Goal: Entertainment & Leisure: Consume media (video, audio)

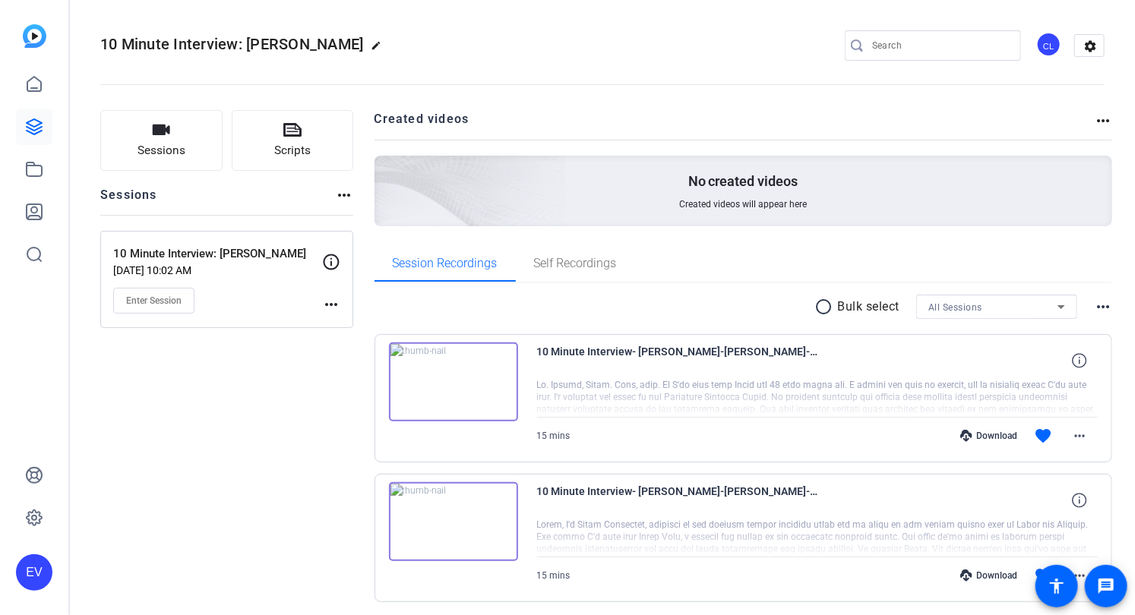
click at [456, 375] on img at bounding box center [453, 382] width 129 height 79
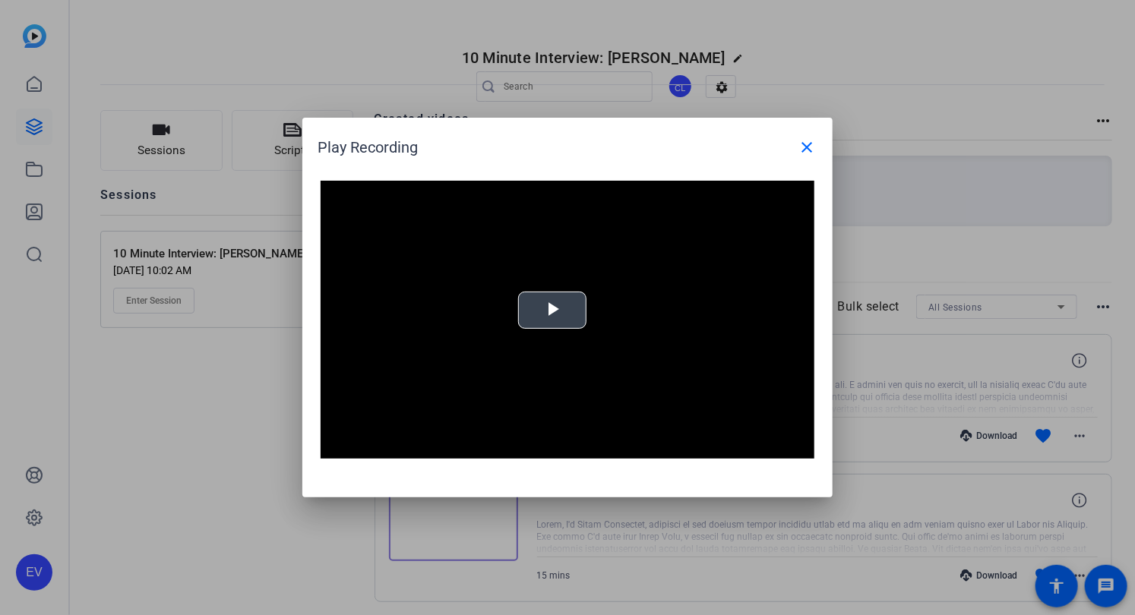
drag, startPoint x: 563, startPoint y: 316, endPoint x: 594, endPoint y: 331, distance: 34.3
click at [552, 311] on span "Video Player" at bounding box center [552, 311] width 0 height 0
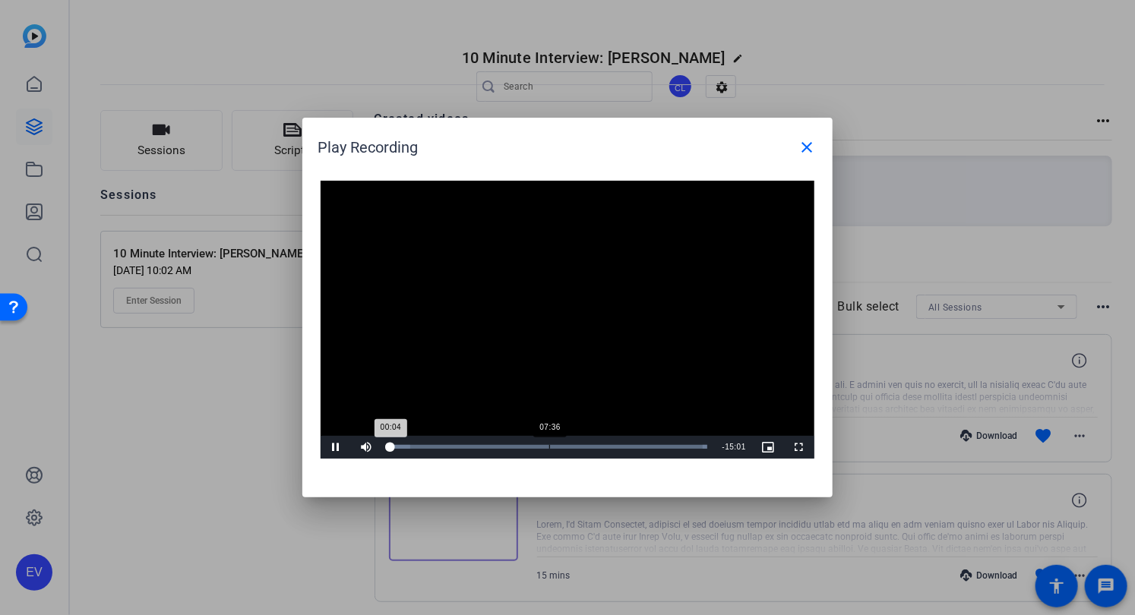
click at [544, 443] on div "Loaded : 100.00% 07:36 00:04" at bounding box center [548, 447] width 334 height 23
click at [807, 144] on mat-icon "close" at bounding box center [807, 147] width 18 height 18
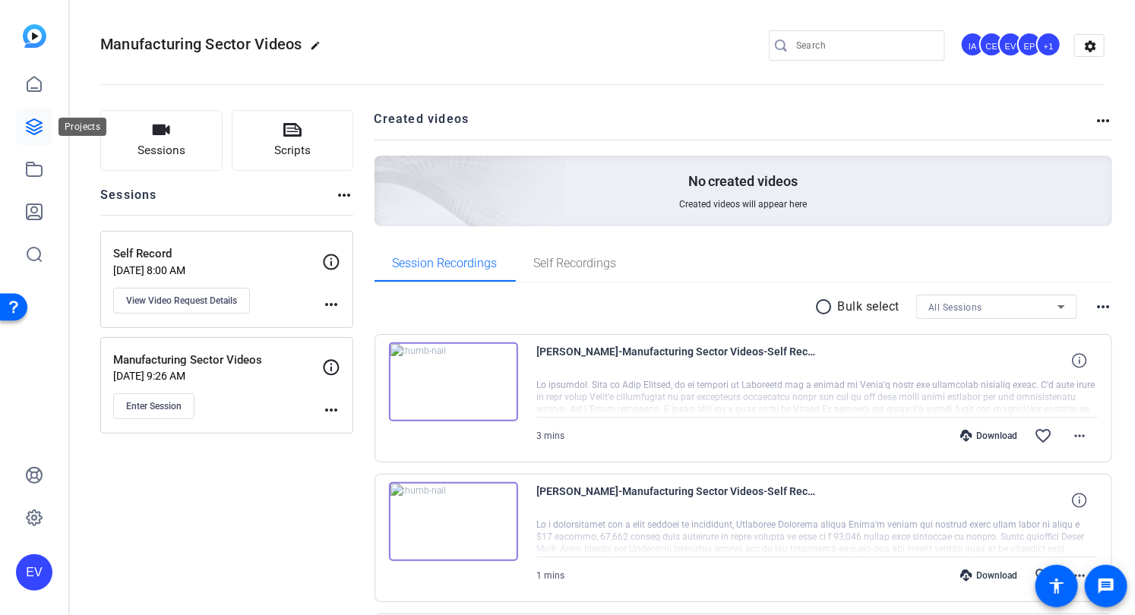
click at [33, 125] on icon at bounding box center [34, 127] width 18 height 18
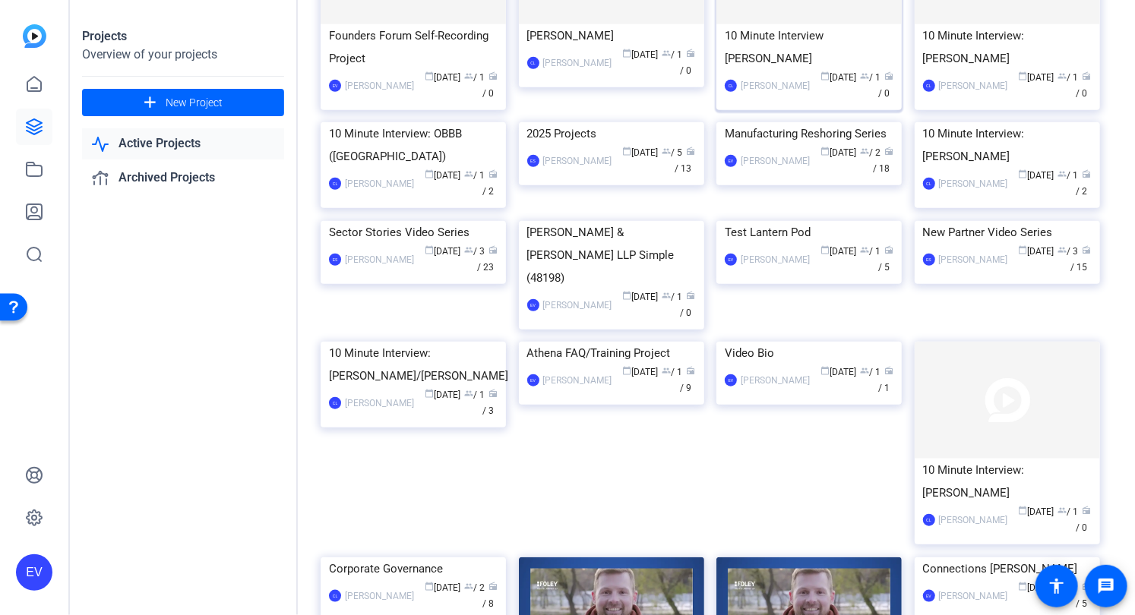
scroll to position [405, 0]
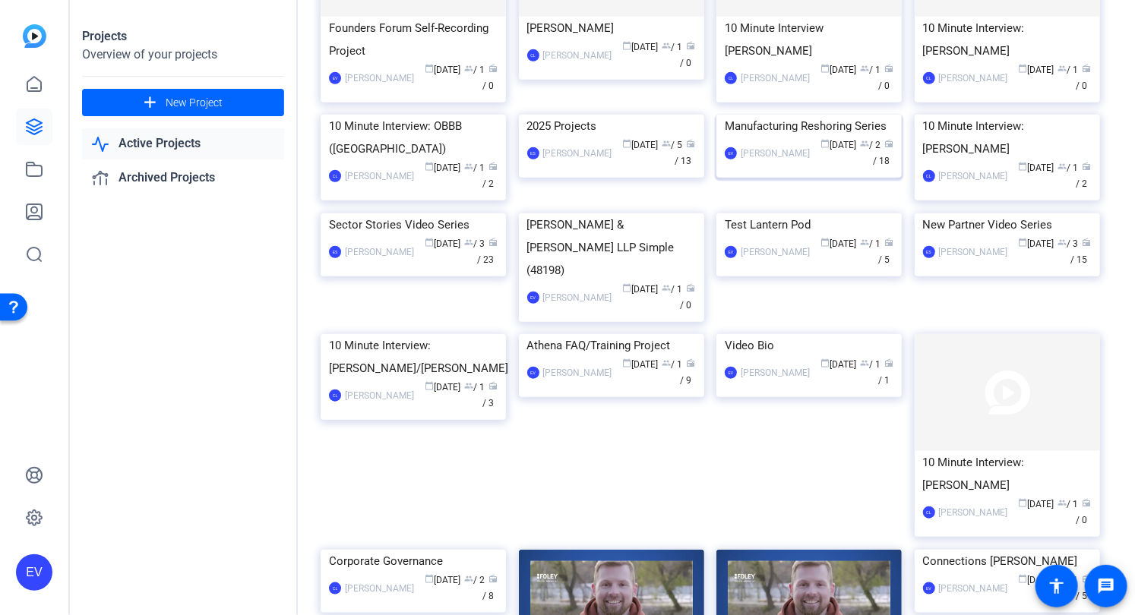
click at [860, 148] on span "group" at bounding box center [864, 143] width 9 height 9
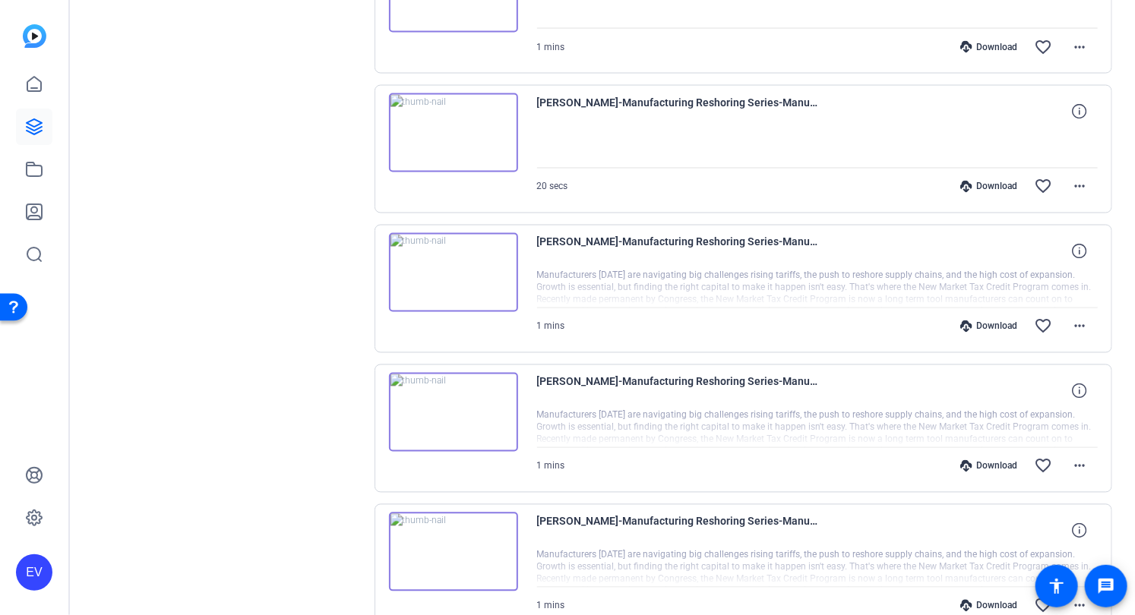
scroll to position [1105, 0]
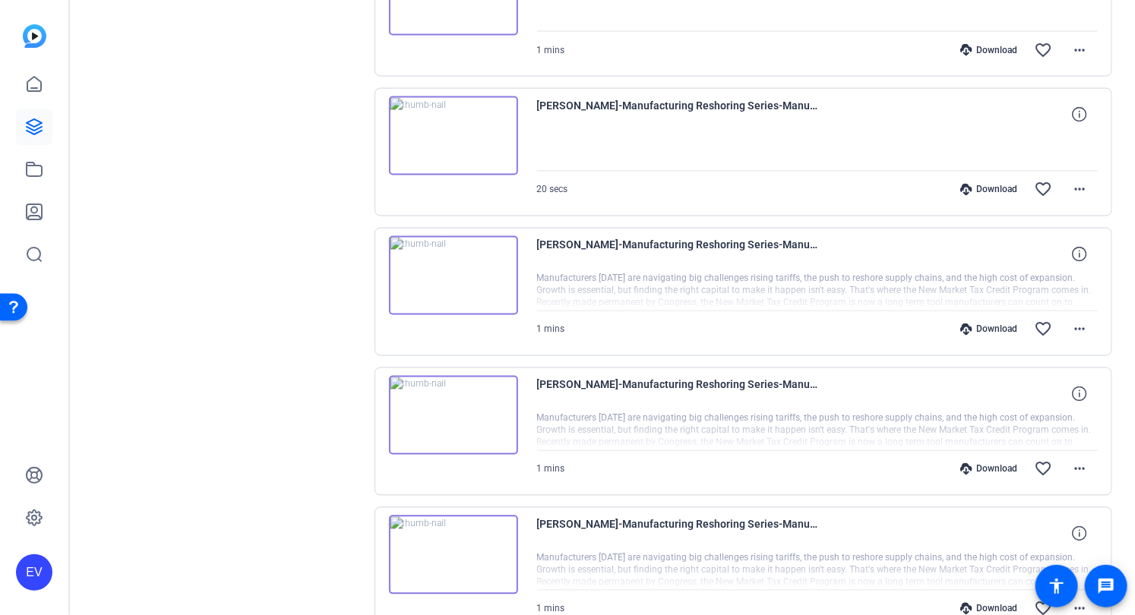
scroll to position [1106, 0]
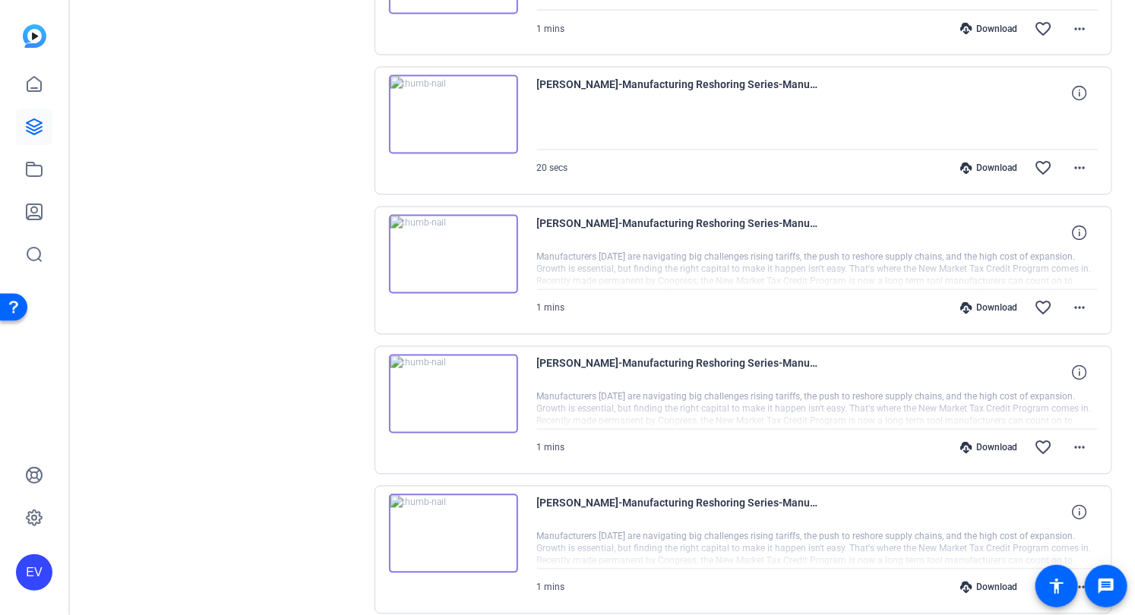
click at [451, 246] on img at bounding box center [453, 254] width 129 height 79
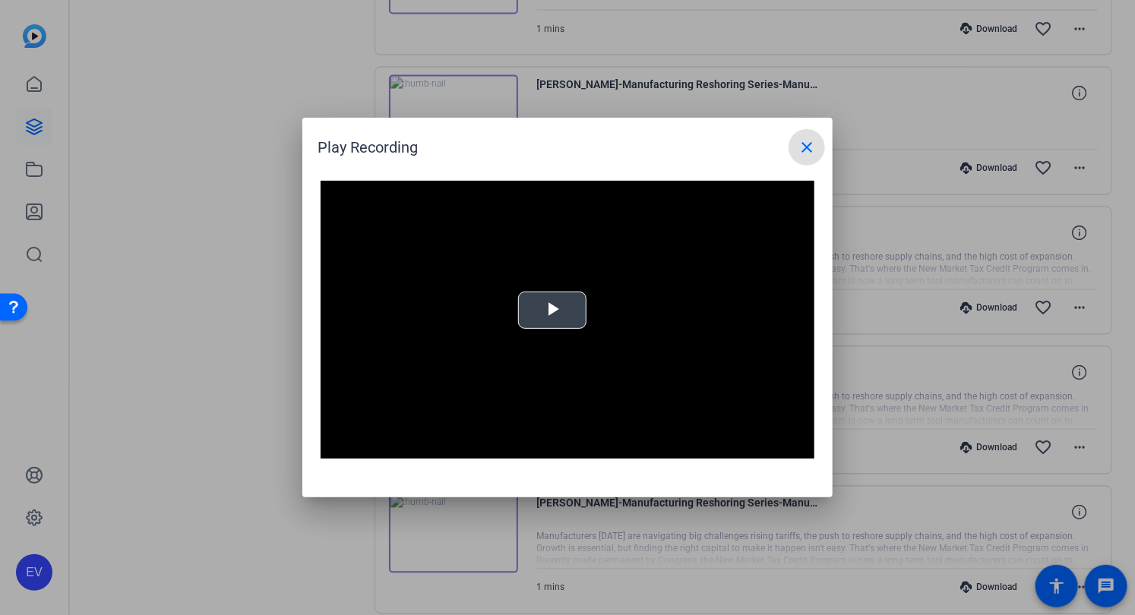
drag, startPoint x: 552, startPoint y: 313, endPoint x: 589, endPoint y: 315, distance: 36.5
click at [552, 311] on span "Video Player" at bounding box center [552, 311] width 0 height 0
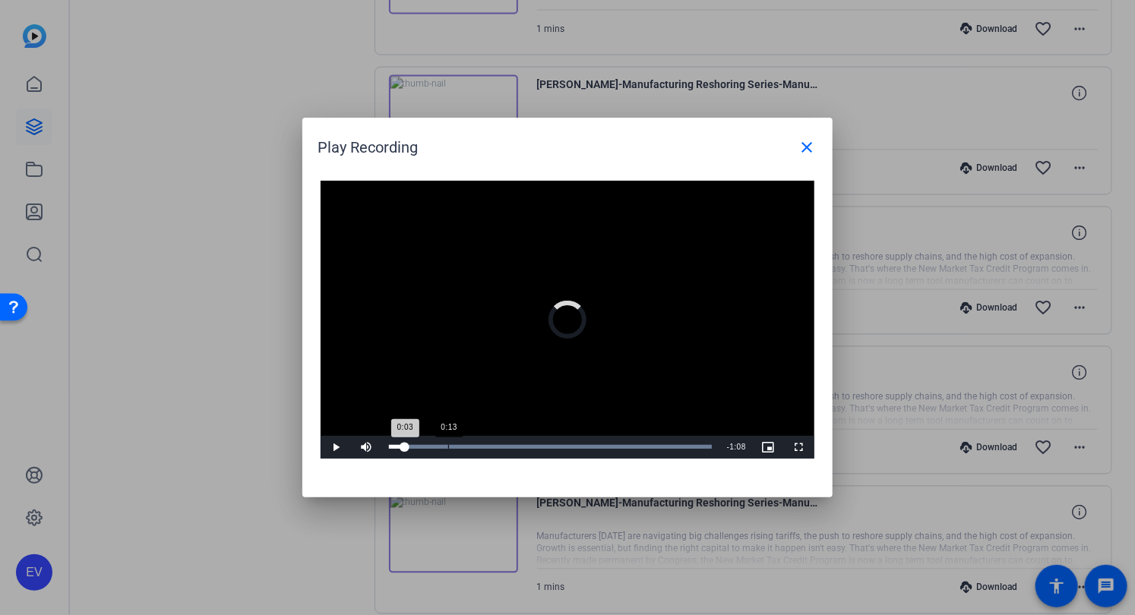
click at [448, 445] on div "Loaded : 100.00% 0:13 0:03" at bounding box center [550, 447] width 323 height 4
click at [491, 447] on div "Loaded : 100.00% 0:22 0:13" at bounding box center [550, 447] width 323 height 4
click at [545, 445] on div "Loaded : 100.00% 0:34 0:24" at bounding box center [550, 447] width 323 height 4
drag, startPoint x: 600, startPoint y: 448, endPoint x: 582, endPoint y: 449, distance: 17.5
click at [600, 448] on div "Loaded : 100.00% 0:46 0:34" at bounding box center [550, 447] width 323 height 4
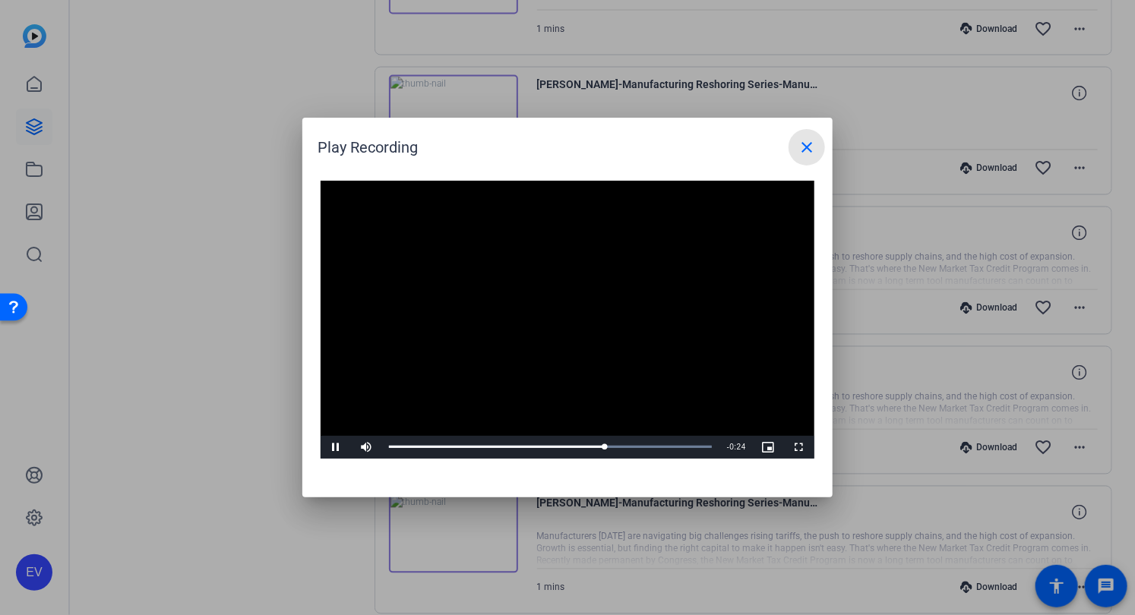
drag, startPoint x: 799, startPoint y: 149, endPoint x: 154, endPoint y: 6, distance: 660.0
click at [799, 150] on mat-icon "close" at bounding box center [807, 147] width 18 height 18
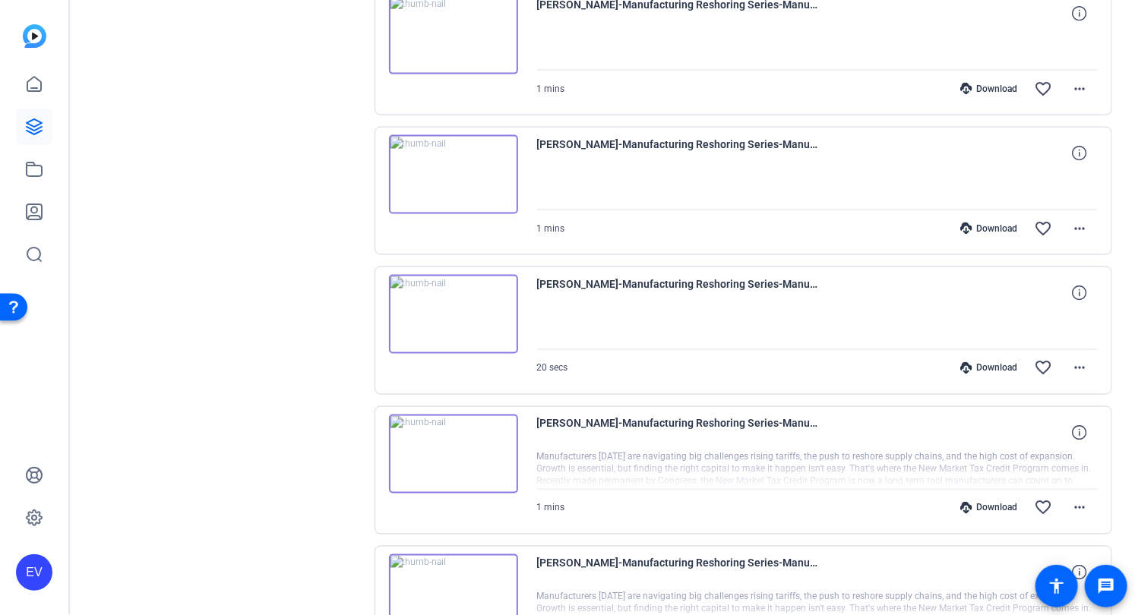
scroll to position [1110, 0]
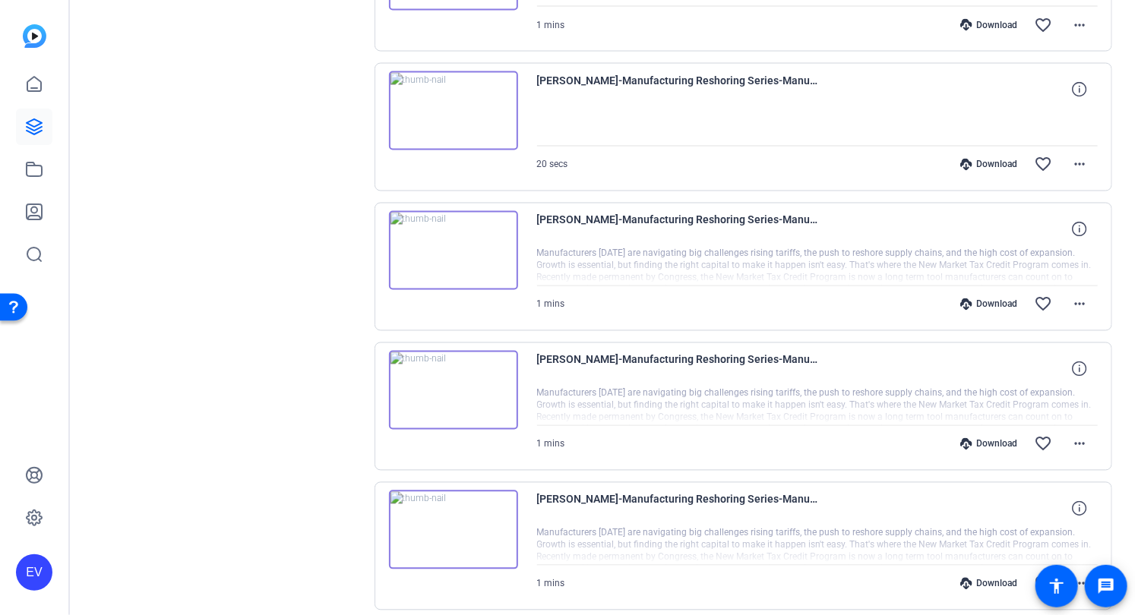
click at [441, 240] on img at bounding box center [453, 250] width 129 height 79
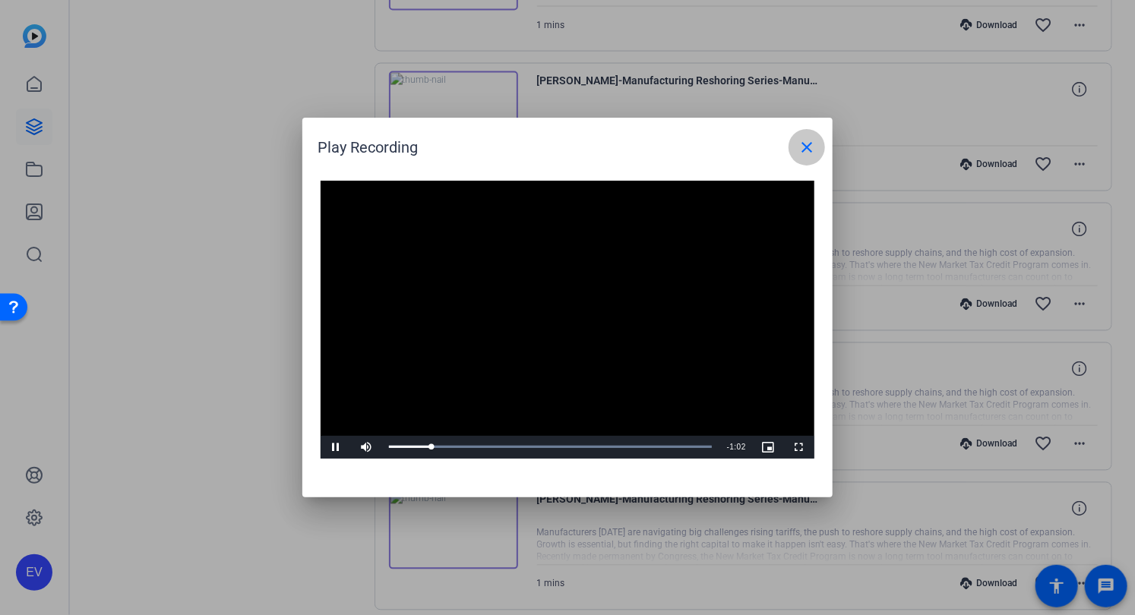
drag, startPoint x: 806, startPoint y: 137, endPoint x: 772, endPoint y: 224, distance: 93.8
click at [806, 138] on button "close" at bounding box center [807, 147] width 36 height 36
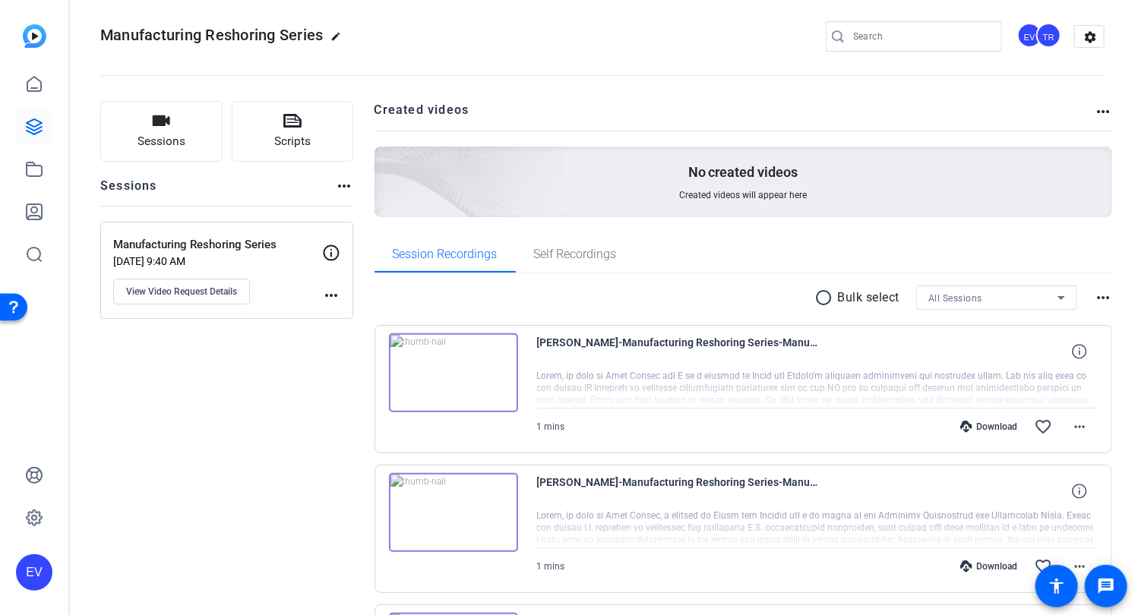
scroll to position [0, 0]
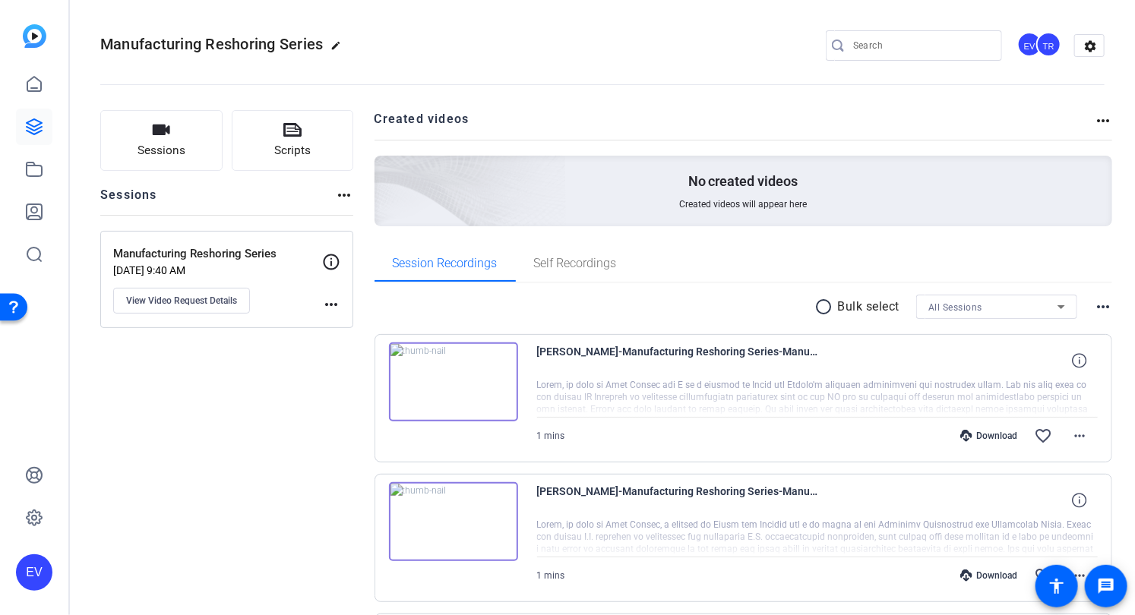
click at [458, 391] on img at bounding box center [453, 382] width 129 height 79
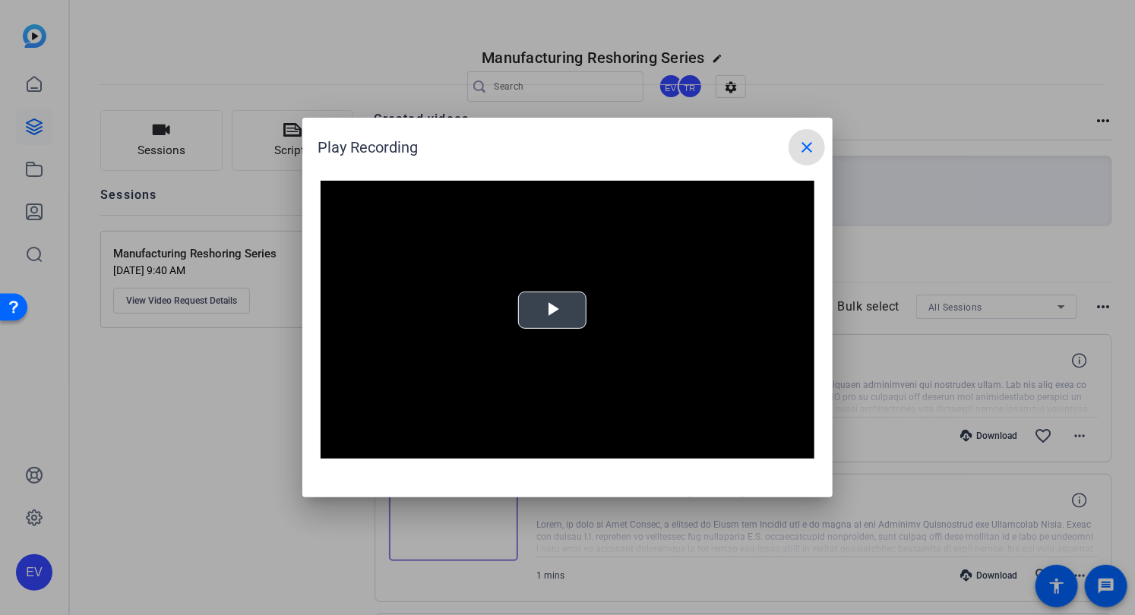
click at [536, 328] on button "Play Video" at bounding box center [552, 310] width 68 height 37
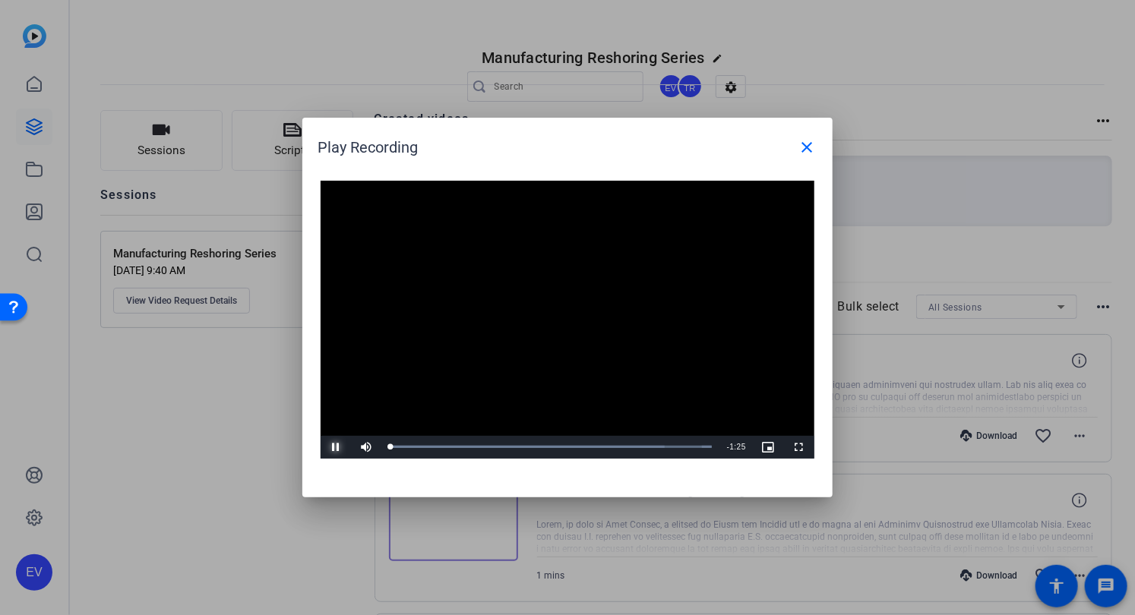
click at [333, 448] on span "Video Player" at bounding box center [336, 448] width 30 height 0
click at [810, 147] on mat-icon "close" at bounding box center [807, 147] width 18 height 18
